Goal: Task Accomplishment & Management: Use online tool/utility

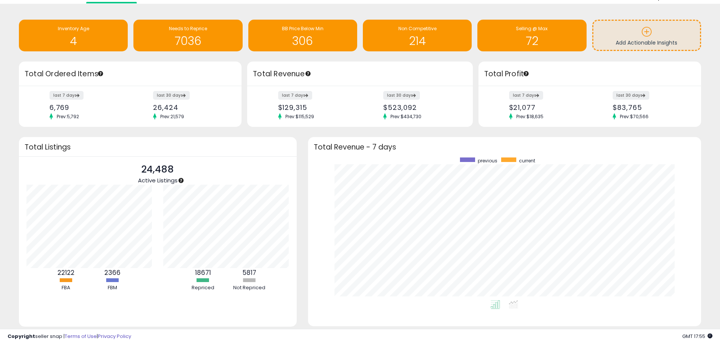
scroll to position [4, 0]
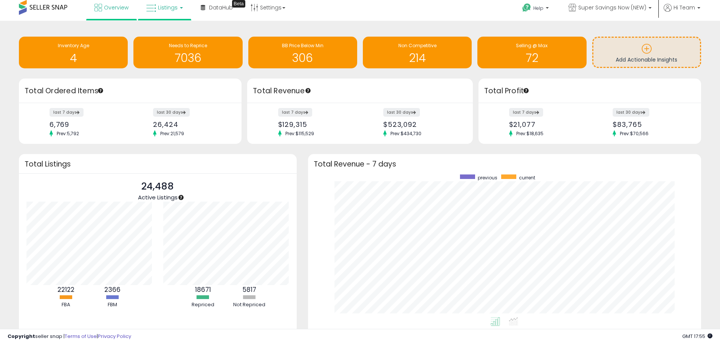
click at [159, 5] on span "Listings" at bounding box center [168, 8] width 20 height 8
click at [166, 35] on icon at bounding box center [170, 34] width 33 height 10
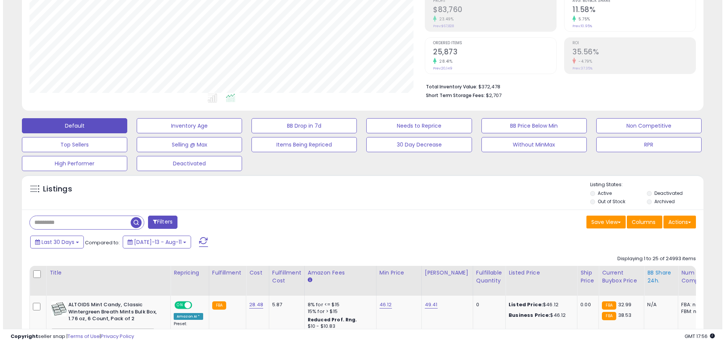
scroll to position [151, 0]
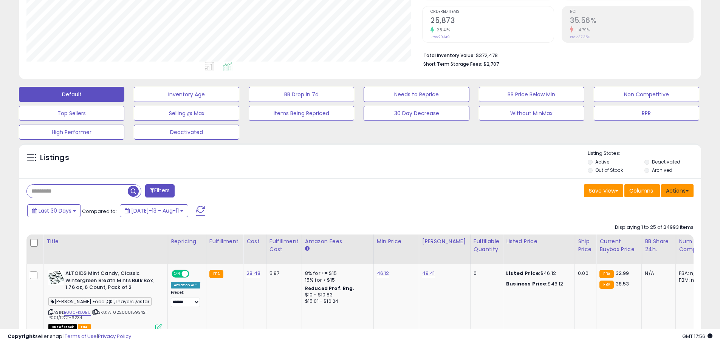
click at [679, 190] on button "Actions" at bounding box center [677, 190] width 32 height 13
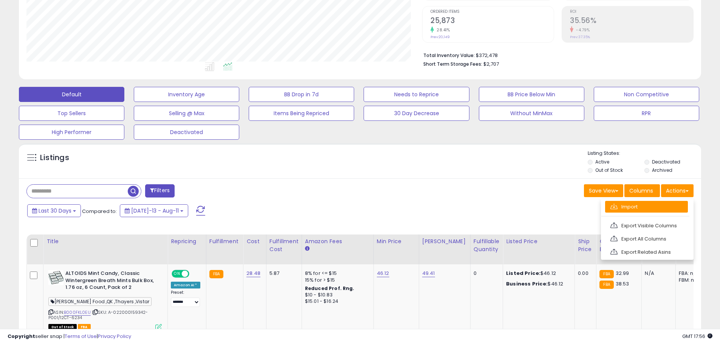
click at [643, 208] on link "Import" at bounding box center [646, 207] width 83 height 12
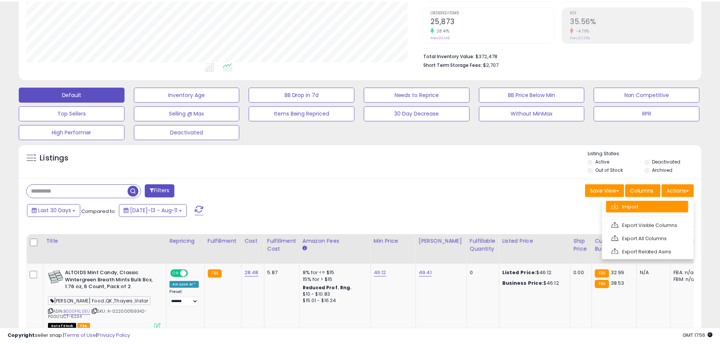
scroll to position [155, 399]
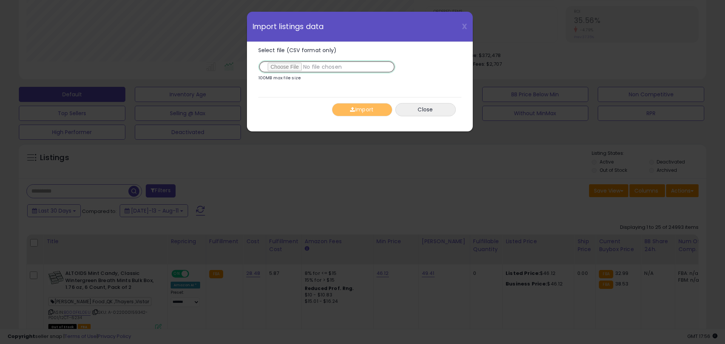
click at [290, 69] on input "Select file (CSV format only)" at bounding box center [326, 66] width 137 height 13
type input "**********"
click at [368, 113] on button "Import" at bounding box center [362, 109] width 60 height 13
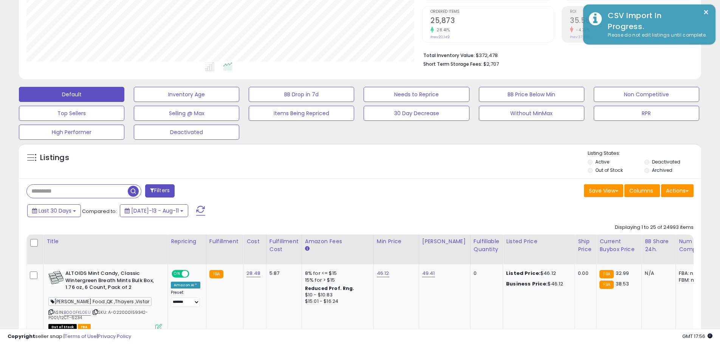
scroll to position [377653, 377412]
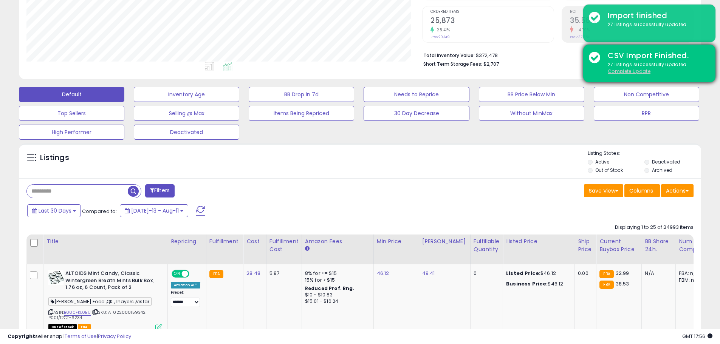
click at [630, 72] on u "Complete Update" at bounding box center [629, 71] width 43 height 6
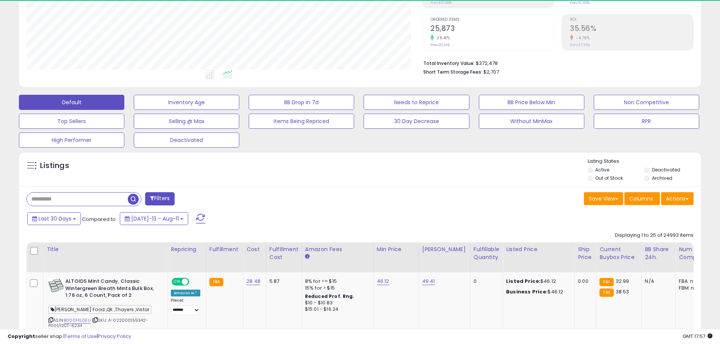
scroll to position [155, 396]
